Goal: Task Accomplishment & Management: Complete application form

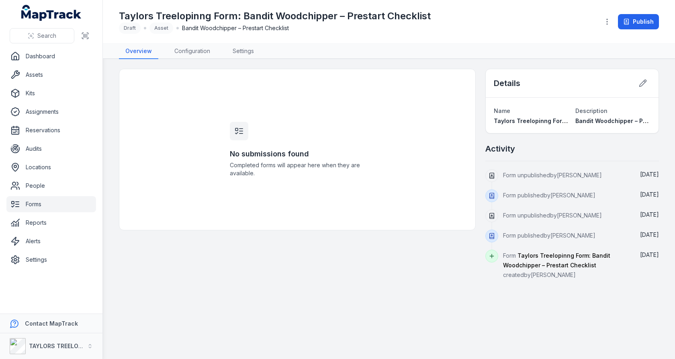
click at [262, 92] on div "No submissions found Completed forms will appear here when they are available." at bounding box center [297, 149] width 154 height 161
click at [47, 211] on link "Forms" at bounding box center [51, 204] width 90 height 16
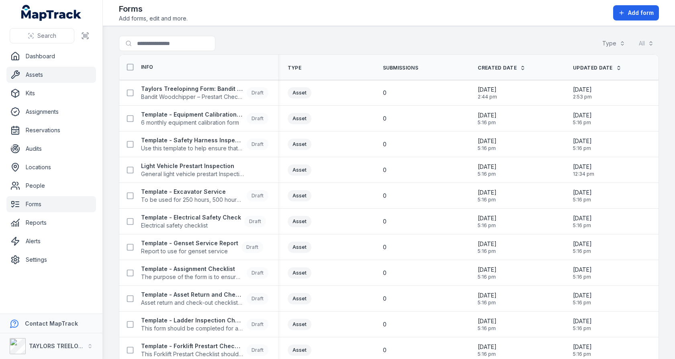
click at [44, 74] on link "Assets" at bounding box center [51, 75] width 90 height 16
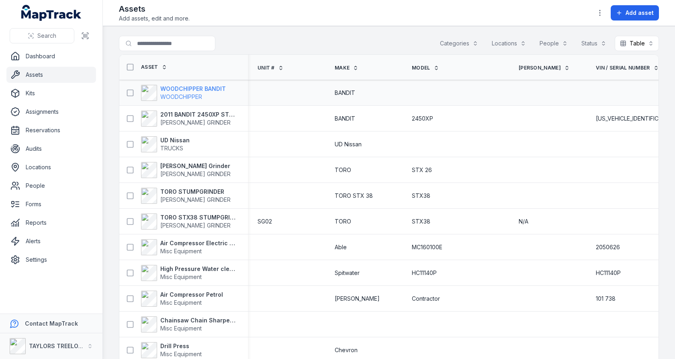
click at [207, 99] on span "WOODCHIPPER" at bounding box center [193, 97] width 66 height 8
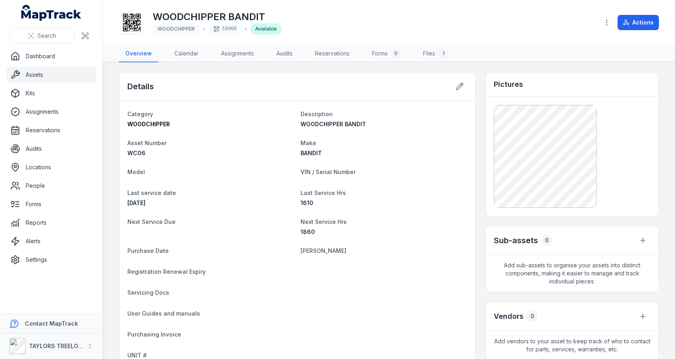
click at [136, 29] on icon at bounding box center [132, 23] width 18 height 18
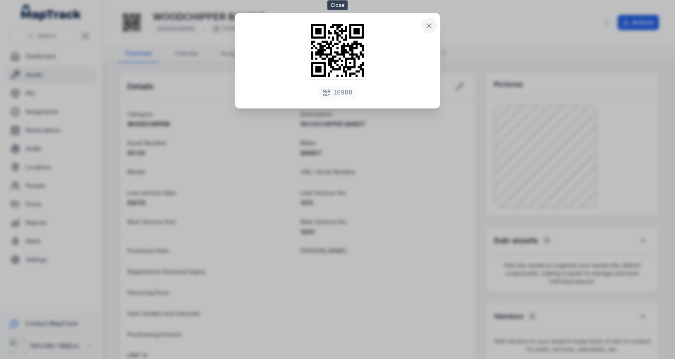
click at [433, 24] on icon at bounding box center [429, 26] width 8 height 8
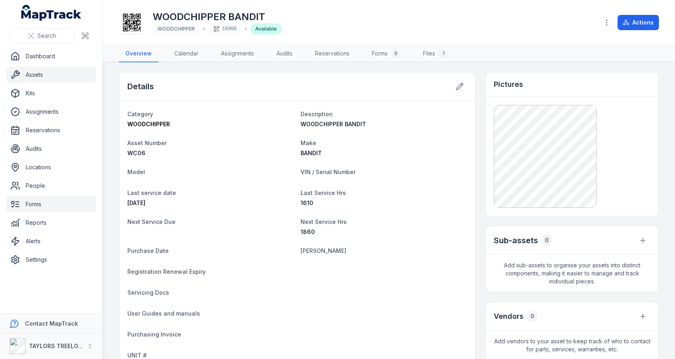
click at [32, 202] on link "Forms" at bounding box center [51, 204] width 90 height 16
click at [264, 163] on dl "Category WOODCHIPPER Description WOODCHIPPER BANDIT Asset Number WC06 Make BAND…" at bounding box center [297, 235] width 340 height 252
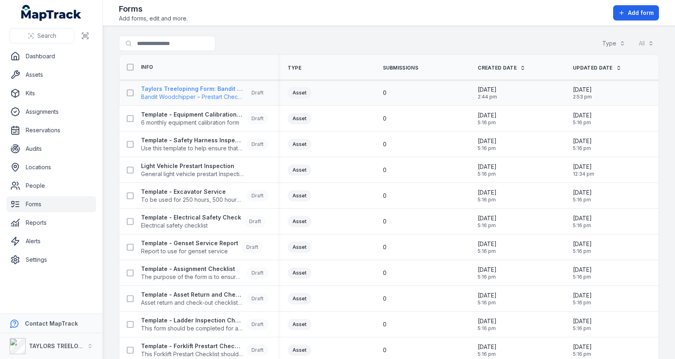
click at [206, 94] on span "Bandit Woodchipper – Prestart Checklist" at bounding box center [192, 97] width 103 height 8
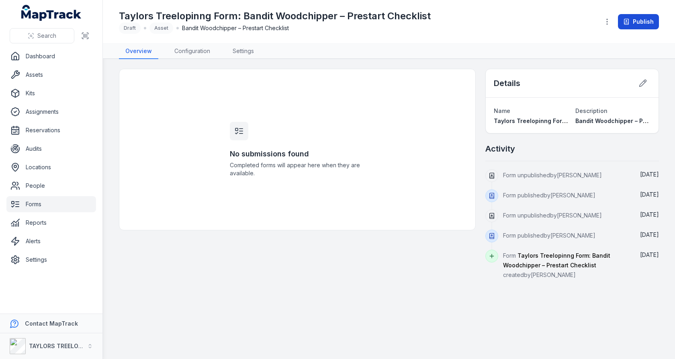
click at [636, 18] on button "Publish" at bounding box center [638, 21] width 41 height 15
